Goal: Task Accomplishment & Management: Use online tool/utility

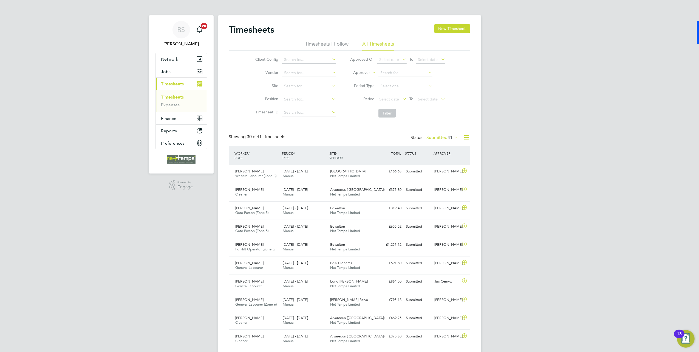
click at [466, 140] on icon at bounding box center [467, 137] width 7 height 7
click at [420, 150] on li "Export Timesheets" at bounding box center [432, 151] width 73 height 8
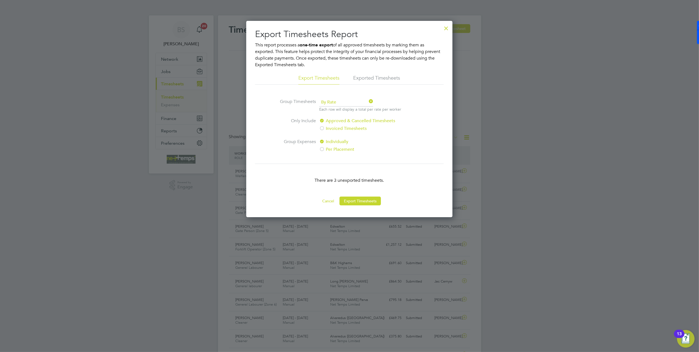
click at [449, 29] on div at bounding box center [446, 27] width 10 height 10
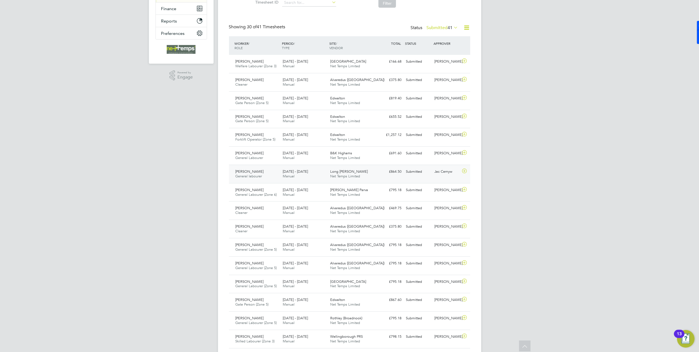
click at [355, 180] on div "Long [PERSON_NAME] Net Temps Limited" at bounding box center [351, 174] width 47 height 14
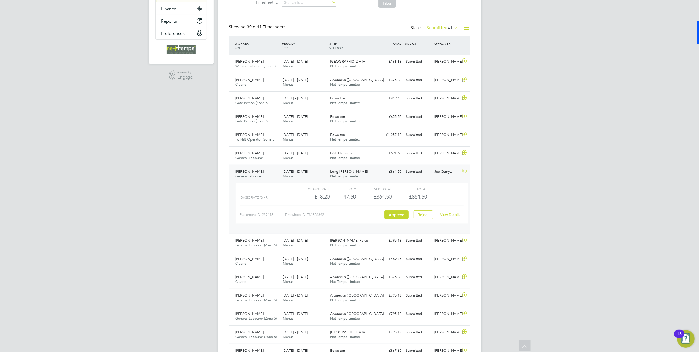
click at [449, 216] on link "View Details" at bounding box center [450, 214] width 20 height 5
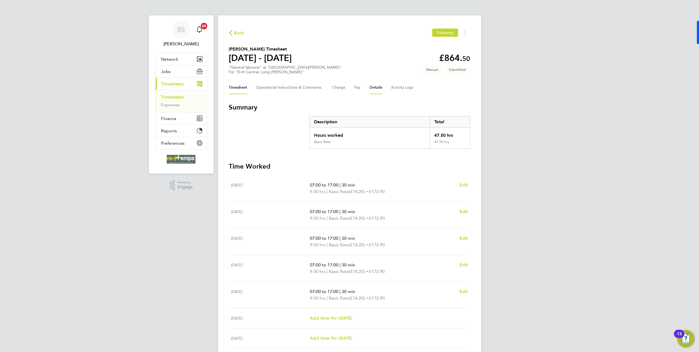
click at [371, 92] on button "Details" at bounding box center [376, 87] width 13 height 13
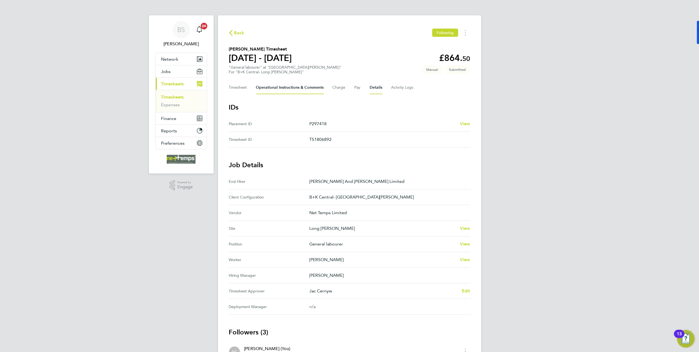
click at [272, 86] on Comments-tab "Operational Instructions & Comments" at bounding box center [290, 87] width 68 height 13
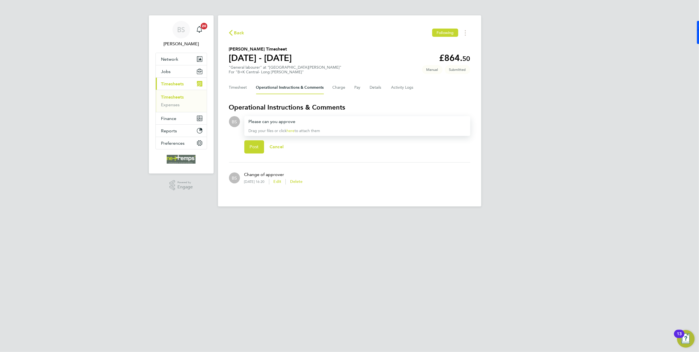
click at [298, 120] on div "Please can you approve" at bounding box center [357, 121] width 217 height 7
click at [260, 145] on button "Post" at bounding box center [254, 146] width 20 height 13
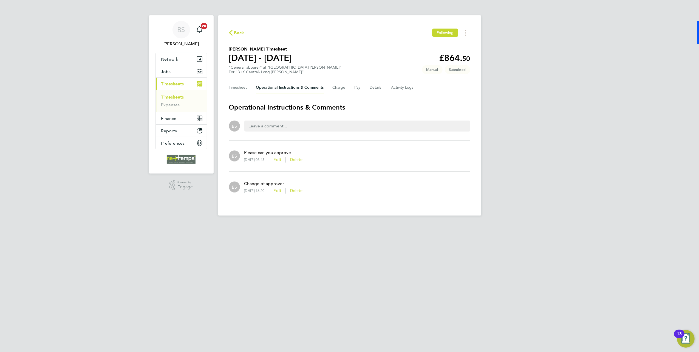
click at [233, 31] on span "Back" at bounding box center [236, 32] width 15 height 5
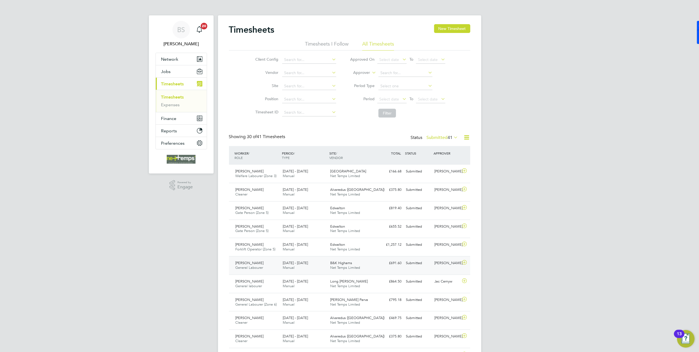
click at [373, 270] on div "B&K Highams Net Temps Limited" at bounding box center [351, 265] width 47 height 14
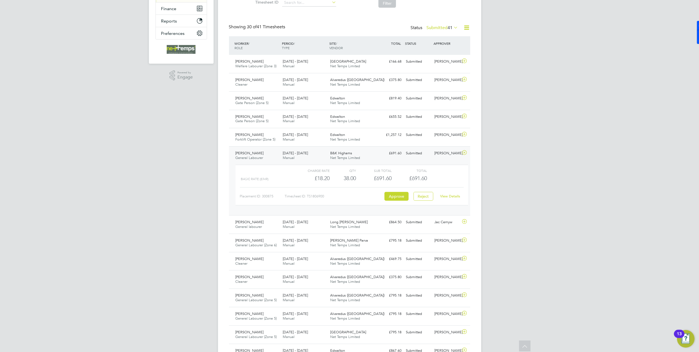
click at [469, 155] on div at bounding box center [466, 153] width 10 height 9
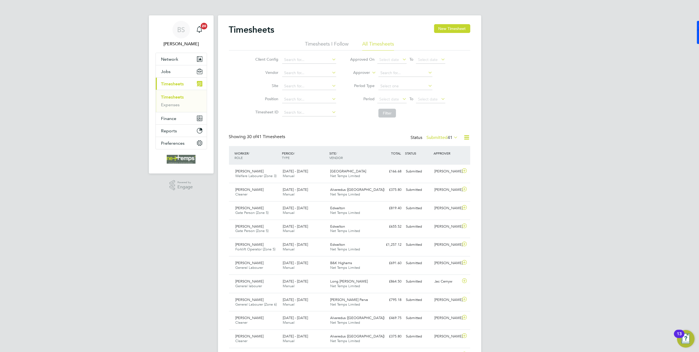
click at [466, 137] on icon at bounding box center [467, 137] width 7 height 7
click at [410, 150] on li "Export Timesheets" at bounding box center [432, 151] width 73 height 8
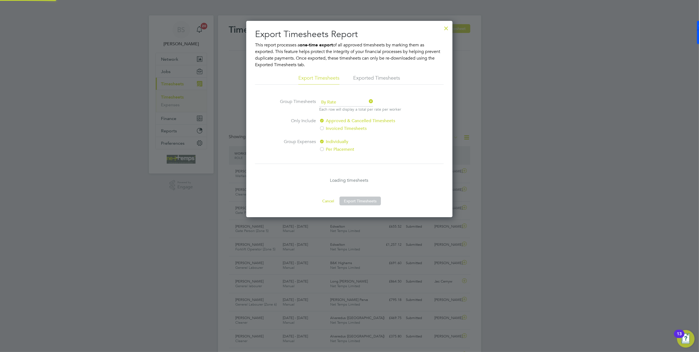
scroll to position [196, 207]
click at [371, 199] on button "Export Timesheets" at bounding box center [360, 200] width 41 height 9
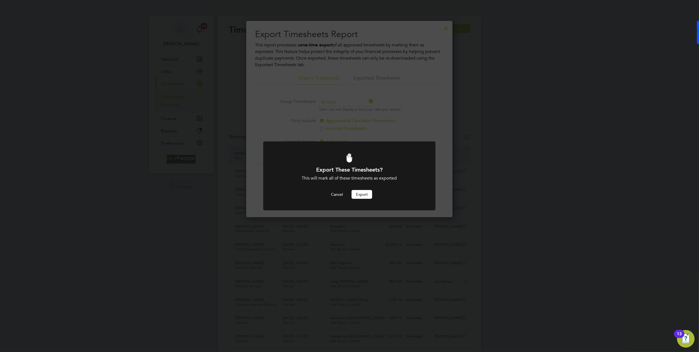
click at [364, 198] on button "Export" at bounding box center [362, 194] width 21 height 9
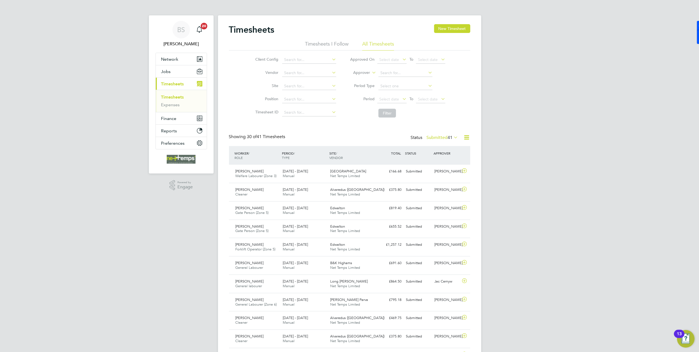
scroll to position [14, 48]
click at [468, 139] on icon at bounding box center [467, 137] width 7 height 7
click at [423, 149] on li "Export Timesheets" at bounding box center [432, 151] width 73 height 8
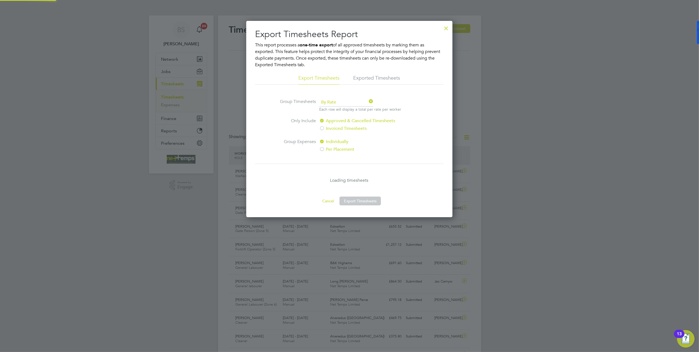
scroll to position [196, 207]
click at [363, 200] on button "Export Timesheets" at bounding box center [360, 200] width 41 height 9
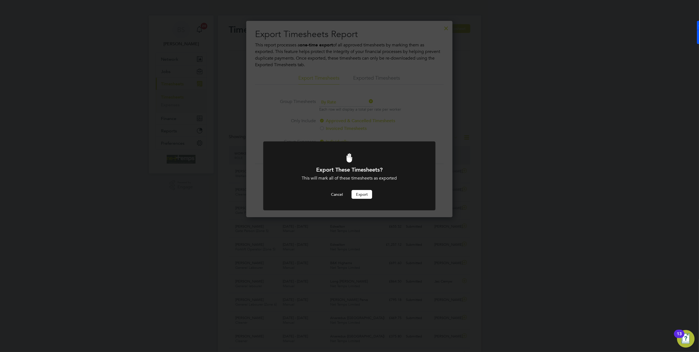
click at [358, 196] on button "Export" at bounding box center [362, 194] width 21 height 9
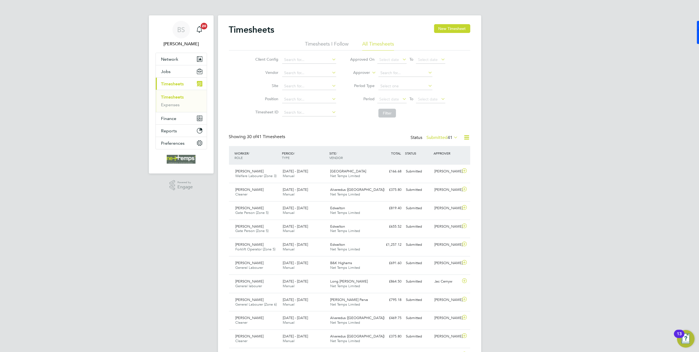
scroll to position [14, 48]
